Goal: Go to known website

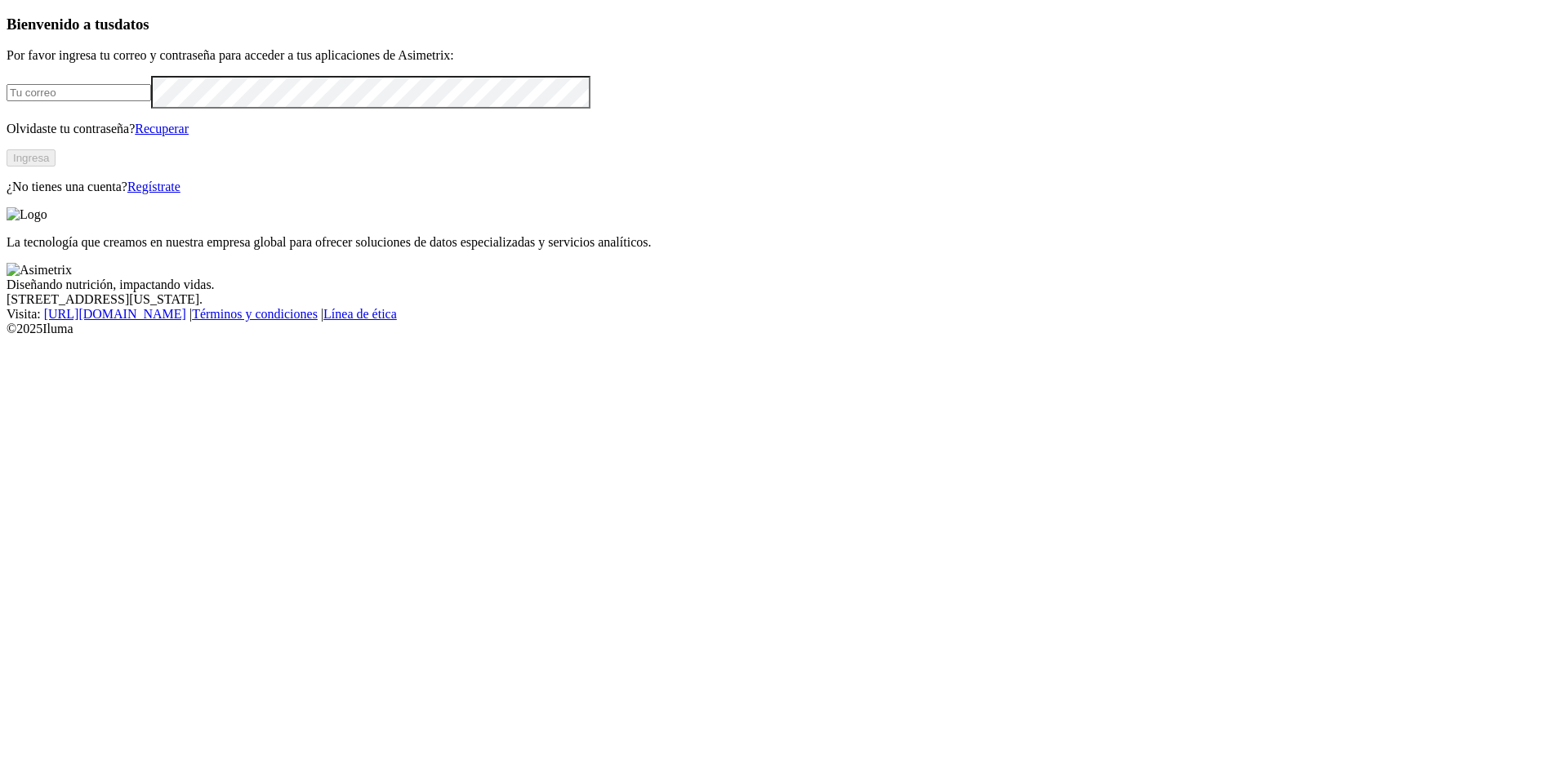
type input "[PERSON_NAME][EMAIL_ADDRESS][PERSON_NAME][DOMAIN_NAME]"
click at [56, 166] on button "Ingresa" at bounding box center [30, 157] width 49 height 17
